Goal: Ask a question: Seek information or help from site administrators or community

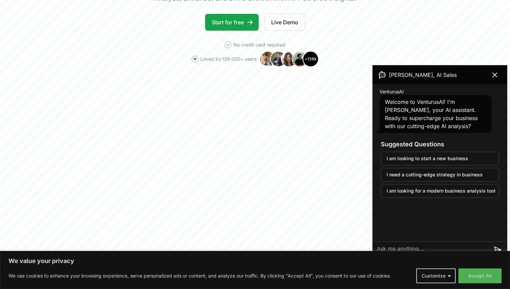
scroll to position [140, 0]
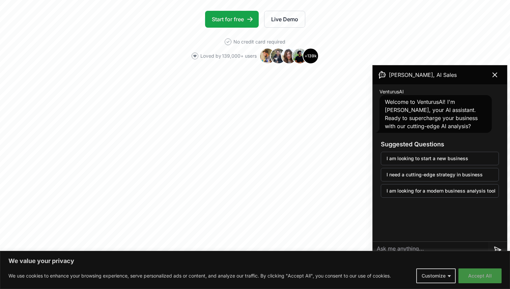
click at [471, 276] on button "Accept All" at bounding box center [480, 276] width 43 height 15
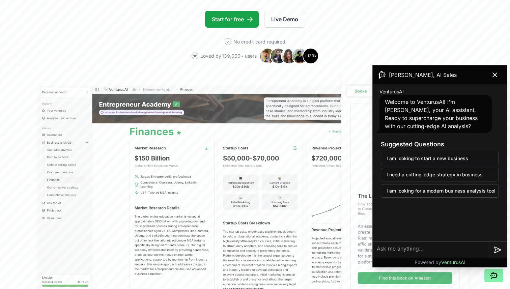
click at [427, 249] on textarea at bounding box center [430, 250] width 115 height 16
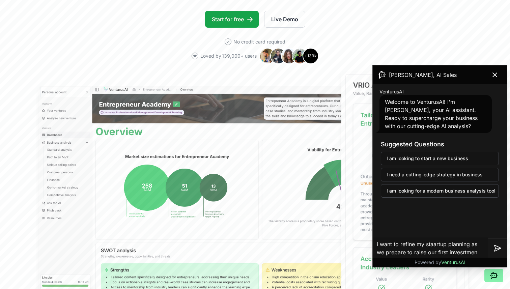
type textarea "i want to refine my staartup planning as we prepare to raise our first invesrtm…"
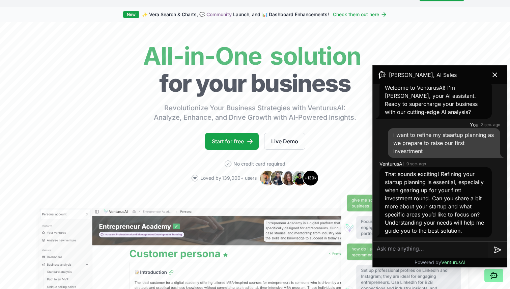
scroll to position [0, 0]
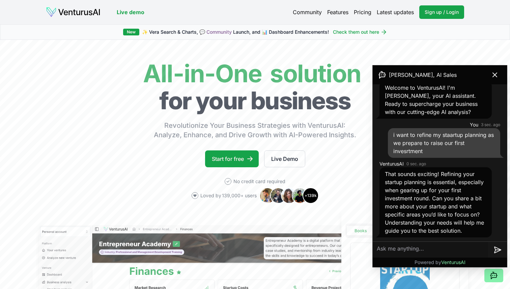
click at [339, 10] on link "Features" at bounding box center [337, 12] width 21 height 8
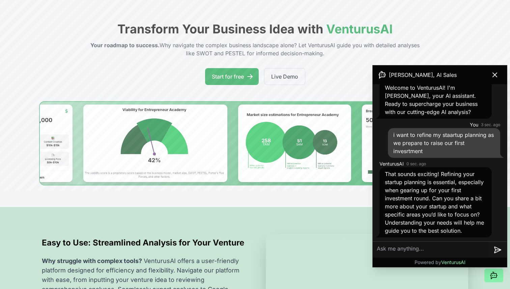
scroll to position [38, 0]
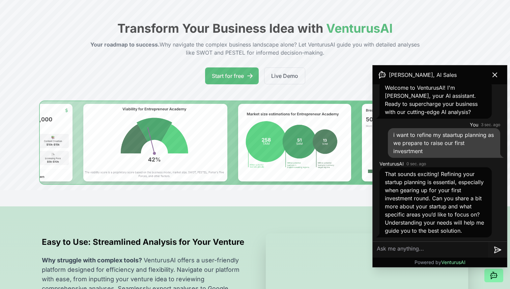
click at [398, 250] on textarea at bounding box center [430, 250] width 115 height 16
type textarea "Czn i"
type textarea "Can i integrate with my ChatGPT account?"
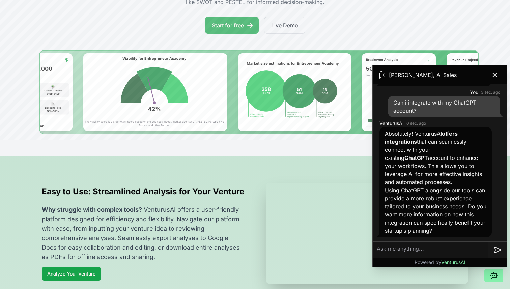
scroll to position [89, 0]
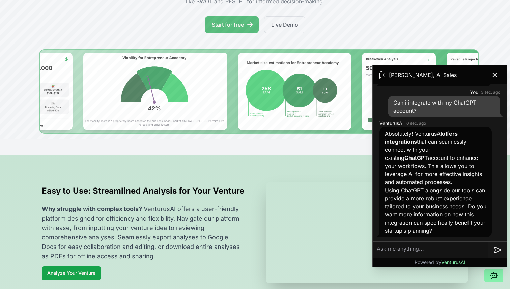
click at [394, 244] on textarea at bounding box center [430, 250] width 115 height 16
type textarea "can I import my ChatGPT chats into Ventursai ?"
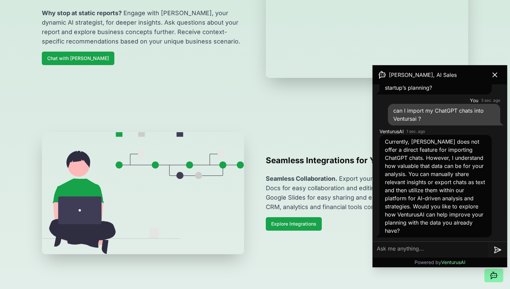
scroll to position [622, 0]
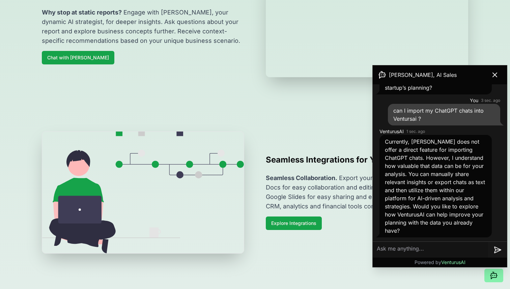
click at [402, 249] on textarea at bounding box center [430, 250] width 115 height 16
type textarea "is there a limit to the number of requests I can make each month?"
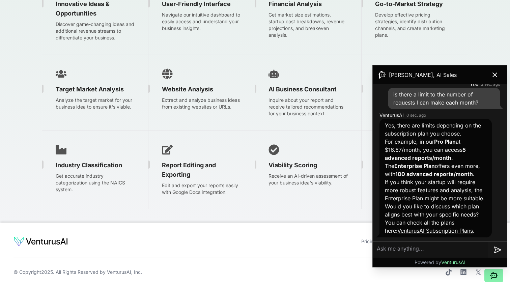
scroll to position [1122, 0]
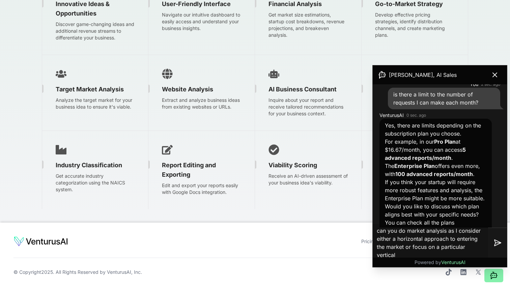
type textarea "can you do market analysis as I consider either a horizontal approach to enteri…"
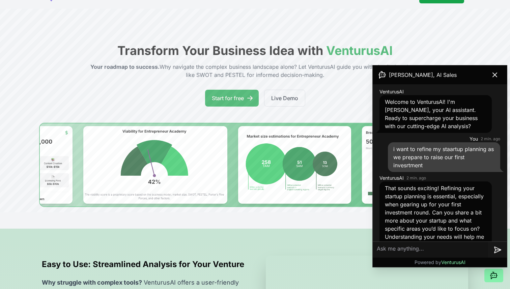
scroll to position [0, 0]
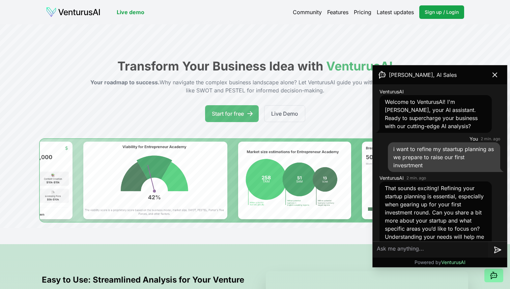
click at [361, 10] on link "Pricing" at bounding box center [363, 12] width 18 height 8
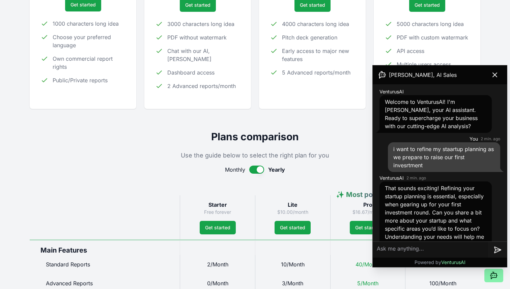
scroll to position [185, 0]
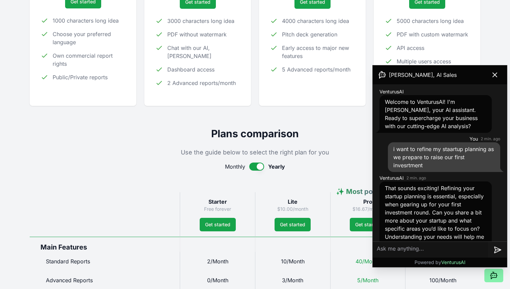
click at [251, 169] on button "button" at bounding box center [256, 167] width 15 height 8
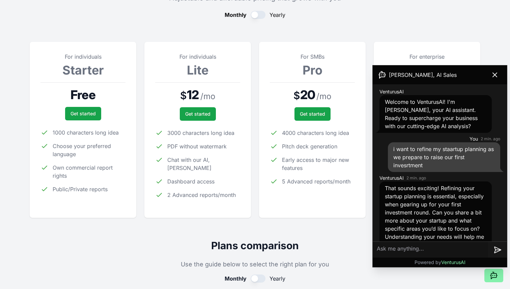
scroll to position [75, 0]
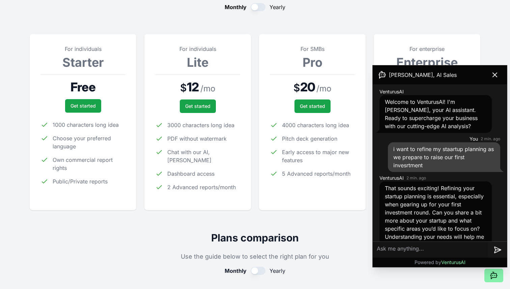
click at [261, 7] on button "button" at bounding box center [258, 7] width 15 height 8
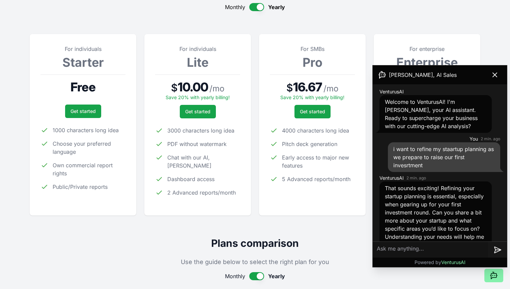
click at [251, 9] on button "button" at bounding box center [256, 7] width 15 height 8
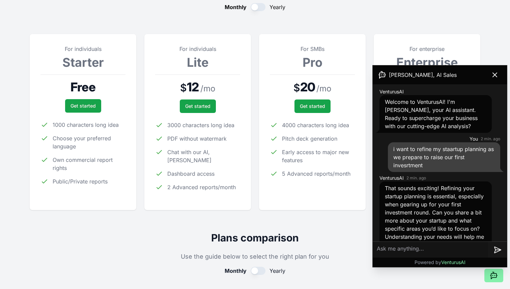
click at [256, 7] on button "button" at bounding box center [258, 7] width 15 height 8
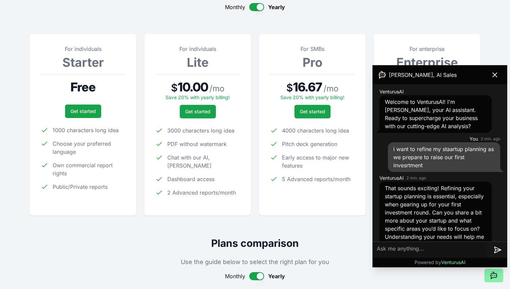
click at [250, 8] on button "button" at bounding box center [256, 7] width 15 height 8
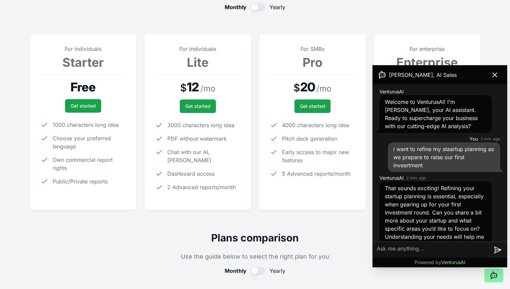
click at [256, 8] on button "button" at bounding box center [258, 7] width 15 height 8
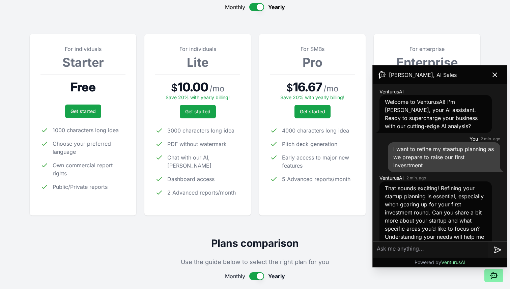
click at [252, 7] on button "button" at bounding box center [256, 7] width 15 height 8
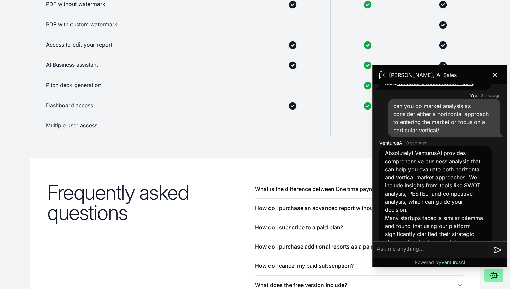
scroll to position [620, 0]
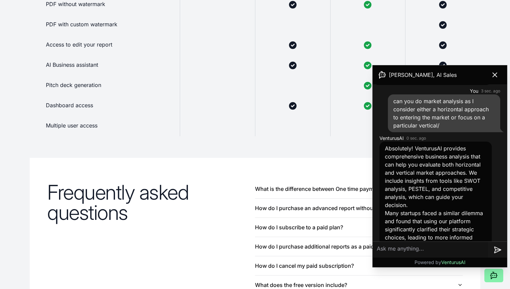
click at [470, 181] on p "Absolutely! VenturusAI provides comprehensive business analysis that can help y…" at bounding box center [436, 176] width 102 height 65
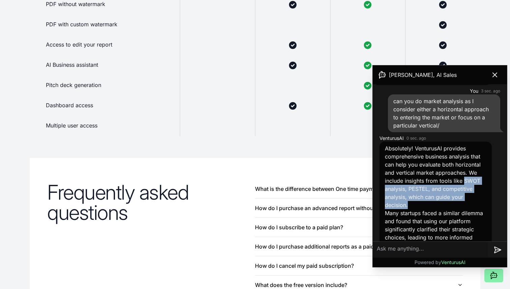
drag, startPoint x: 470, startPoint y: 181, endPoint x: 406, endPoint y: 204, distance: 68.3
click at [406, 204] on p "Absolutely! VenturusAI provides comprehensive business analysis that can help y…" at bounding box center [436, 176] width 102 height 65
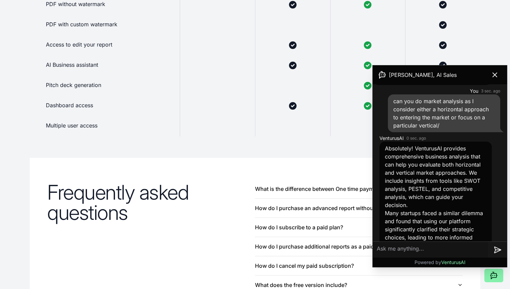
click at [389, 247] on textarea at bounding box center [430, 250] width 115 height 16
paste textarea "VenturusAI"
click at [419, 112] on span "can you do market analysis as I consider either a horizontal approach to enteri…" at bounding box center [441, 113] width 96 height 31
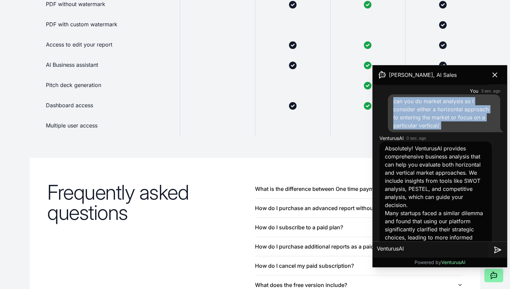
click at [419, 112] on span "can you do market analysis as I consider either a horizontal approach to enteri…" at bounding box center [441, 113] width 96 height 31
copy span "can you do market analysis as I consider either a horizontal approach to enteri…"
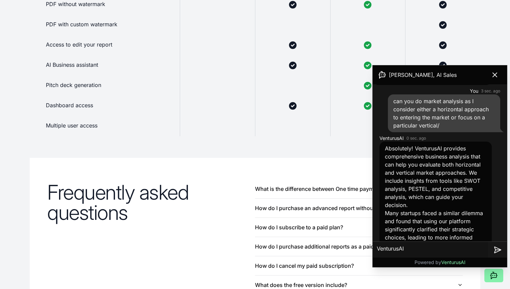
click at [387, 249] on textarea "VenturusAI" at bounding box center [430, 250] width 115 height 16
paste textarea "can you do market analysis as I consider either a horizontal approach to enteri…"
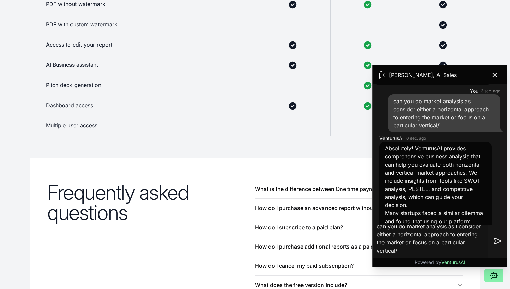
click at [448, 181] on p "Absolutely! VenturusAI provides comprehensive business analysis that can help y…" at bounding box center [436, 176] width 102 height 65
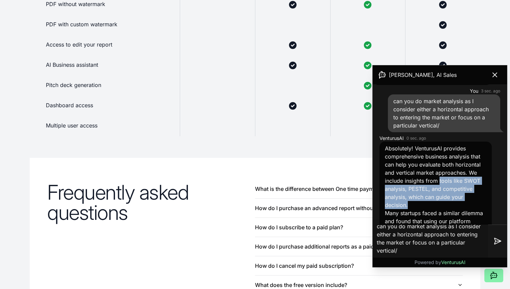
drag, startPoint x: 448, startPoint y: 181, endPoint x: 406, endPoint y: 203, distance: 48.0
click at [406, 203] on p "Absolutely! VenturusAI provides comprehensive business analysis that can help y…" at bounding box center [436, 176] width 102 height 65
copy p "tools like SWOT analysis, PESTEL, and competitive analysis, which can guide you…"
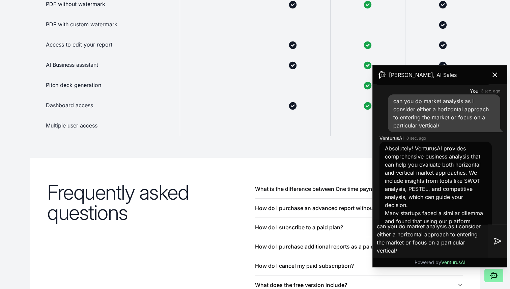
click at [412, 251] on textarea "can you do market analysis as I consider either a horizontal approach to enteri…" at bounding box center [430, 241] width 115 height 43
paste textarea "tools like SWOT analysis, PESTEL, and competitive analysis, which can guide you…"
type textarea "can you do market analysis as I consider either a horizontal approach to enteri…"
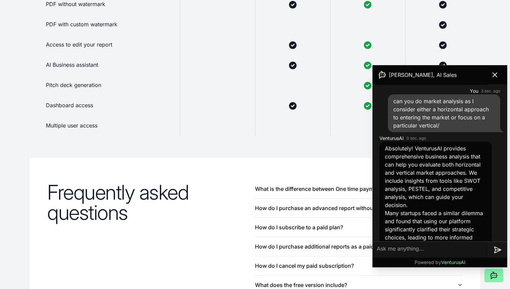
scroll to position [0, 0]
